Goal: Book appointment/travel/reservation

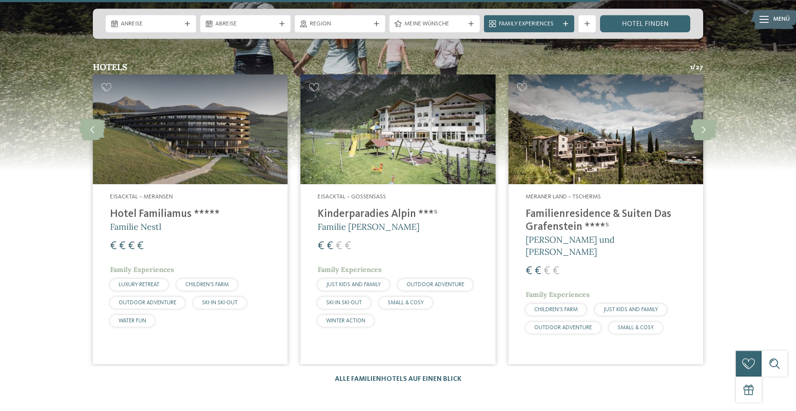
scroll to position [1228, 0]
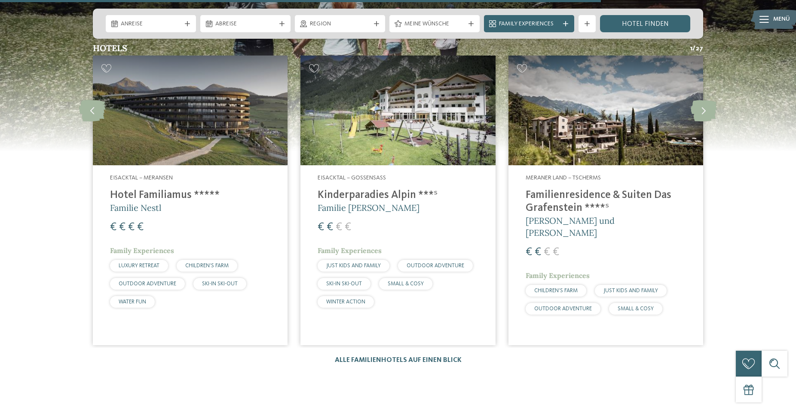
click at [561, 114] on img at bounding box center [606, 110] width 195 height 110
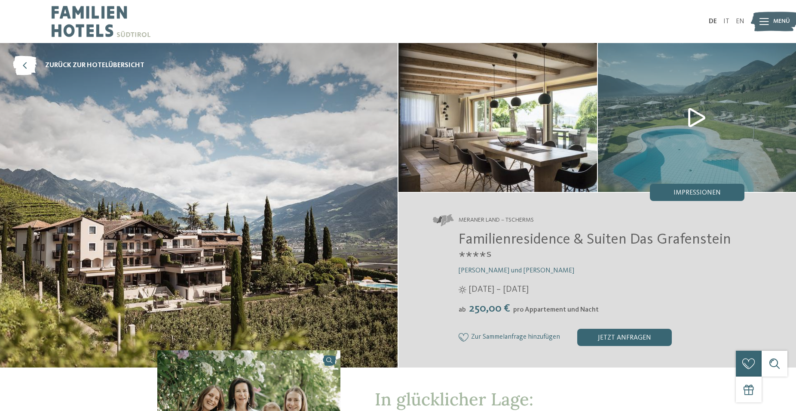
click at [690, 117] on img at bounding box center [697, 117] width 199 height 149
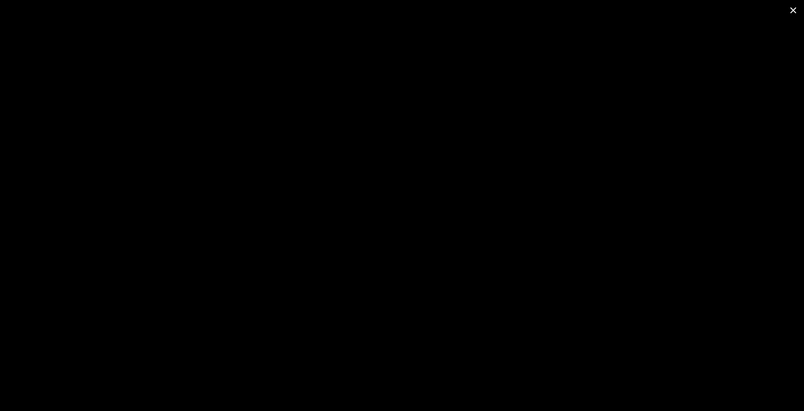
click at [791, 7] on span at bounding box center [793, 10] width 22 height 20
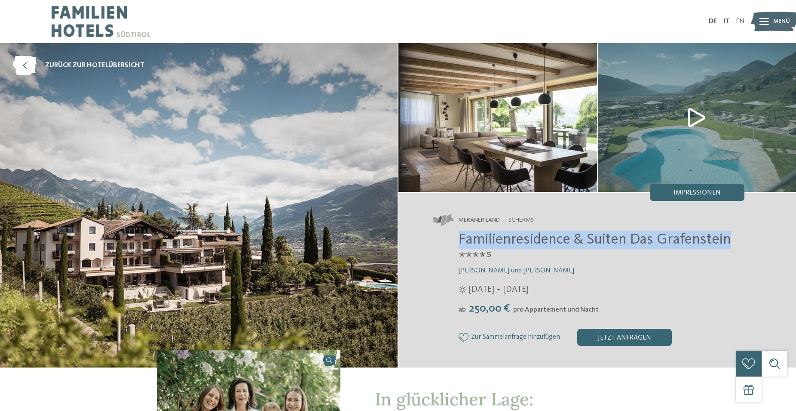
drag, startPoint x: 460, startPoint y: 238, endPoint x: 728, endPoint y: 245, distance: 268.0
click at [728, 245] on span "Familienresidence & Suiten Das Grafenstein ****ˢ" at bounding box center [595, 248] width 273 height 33
copy span "Familienresidence & Suiten Das Grafenstein"
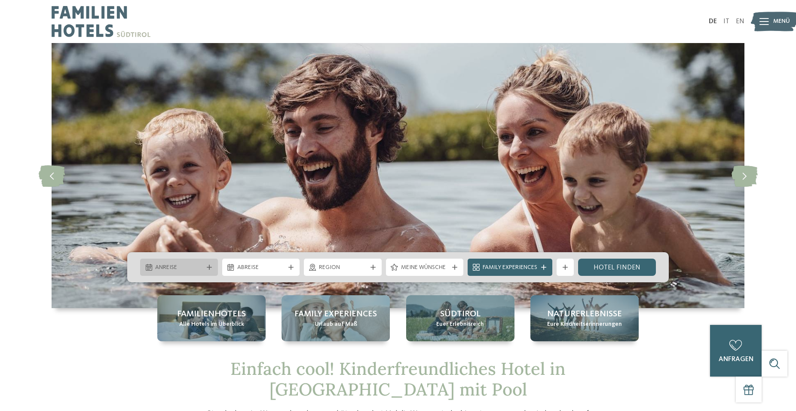
click at [199, 269] on span "Anreise" at bounding box center [179, 267] width 48 height 9
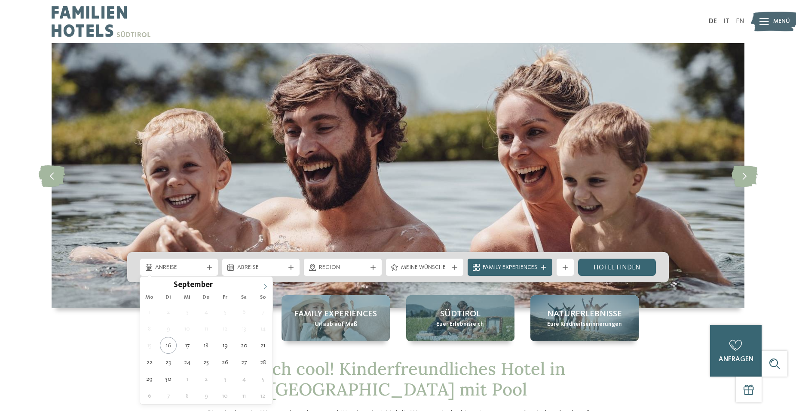
click at [267, 288] on icon at bounding box center [265, 286] width 6 height 6
type input "****"
click at [267, 288] on icon at bounding box center [265, 286] width 6 height 6
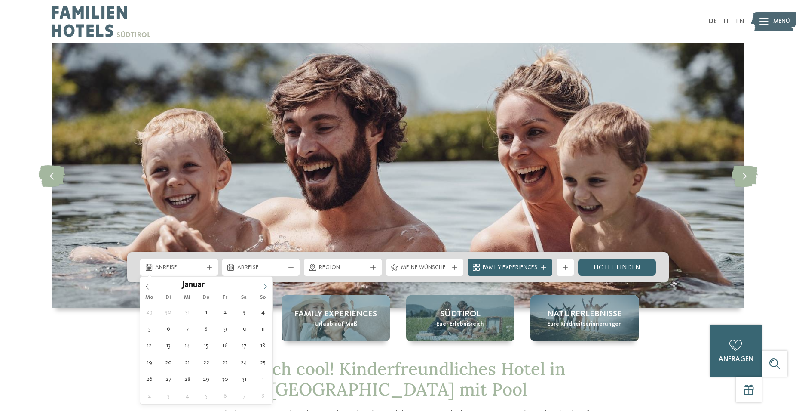
click at [267, 288] on icon at bounding box center [265, 286] width 6 height 6
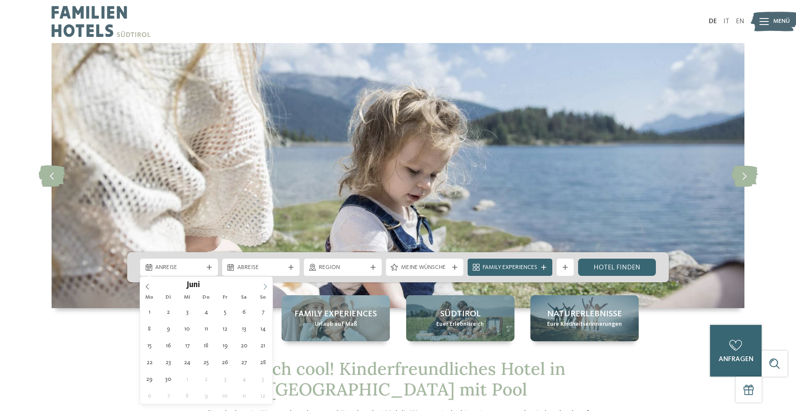
click at [267, 288] on icon at bounding box center [265, 286] width 6 height 6
type div "[DATE]"
type input "****"
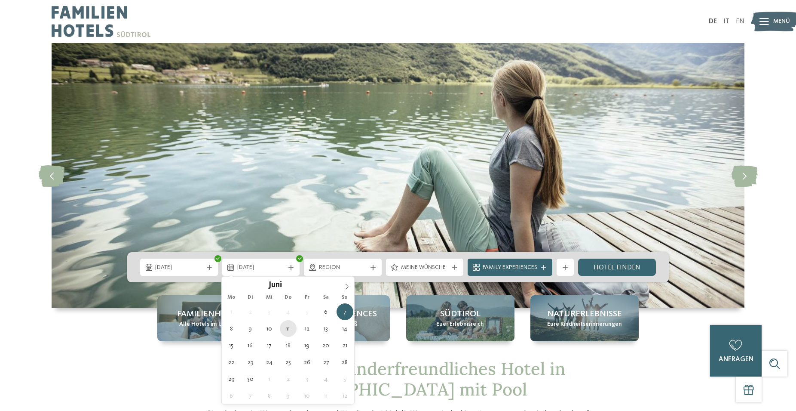
type div "[DATE]"
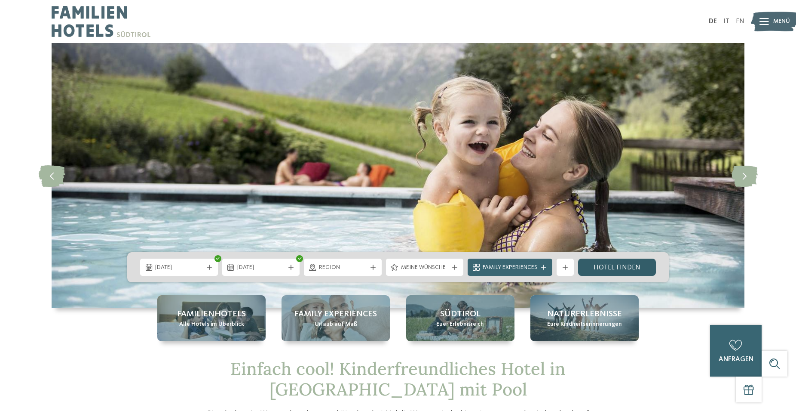
click at [621, 266] on link "Hotel finden" at bounding box center [617, 266] width 78 height 17
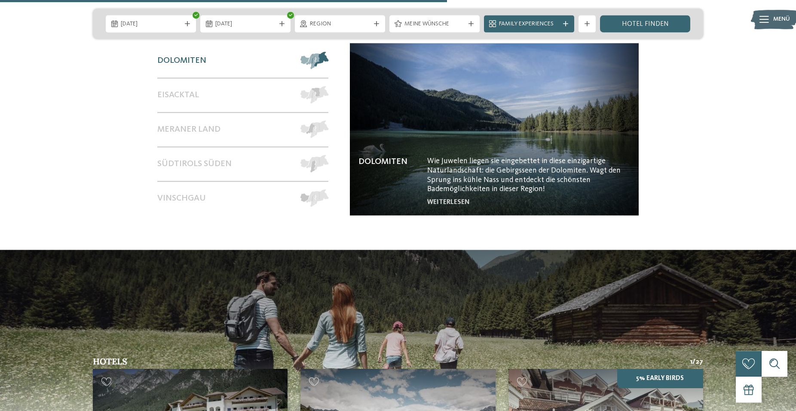
scroll to position [702, 0]
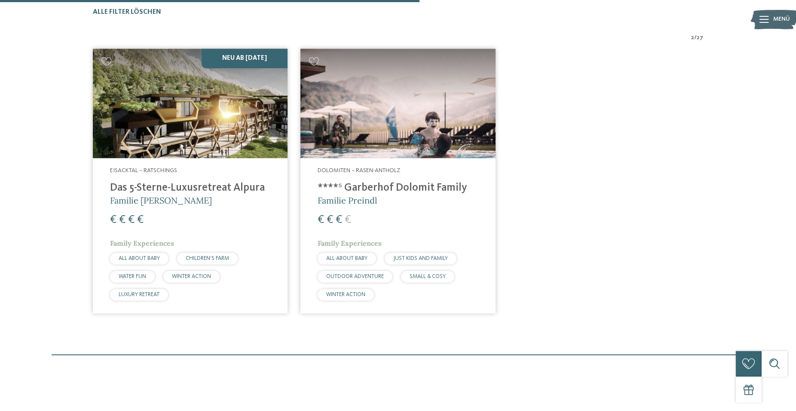
scroll to position [238, 0]
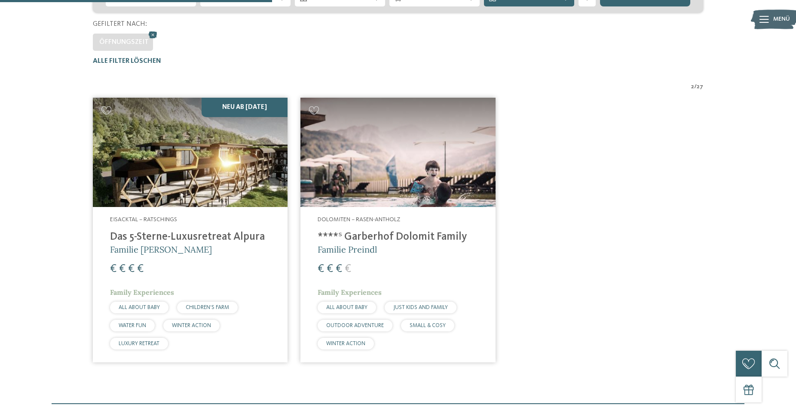
click at [190, 160] on img at bounding box center [190, 153] width 195 height 110
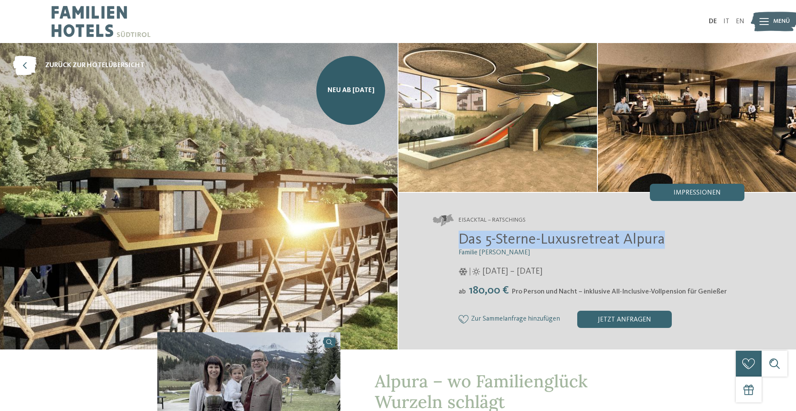
drag, startPoint x: 460, startPoint y: 237, endPoint x: 745, endPoint y: 245, distance: 284.8
click at [745, 245] on div "Eisacktal – Ratschings Das 5-Sterne-Luxusretreat Alpura Familie Eisendle 08.11.…" at bounding box center [598, 271] width 398 height 156
copy span "Das 5-Sterne-Luxusretreat Alpura"
